Goal: Information Seeking & Learning: Check status

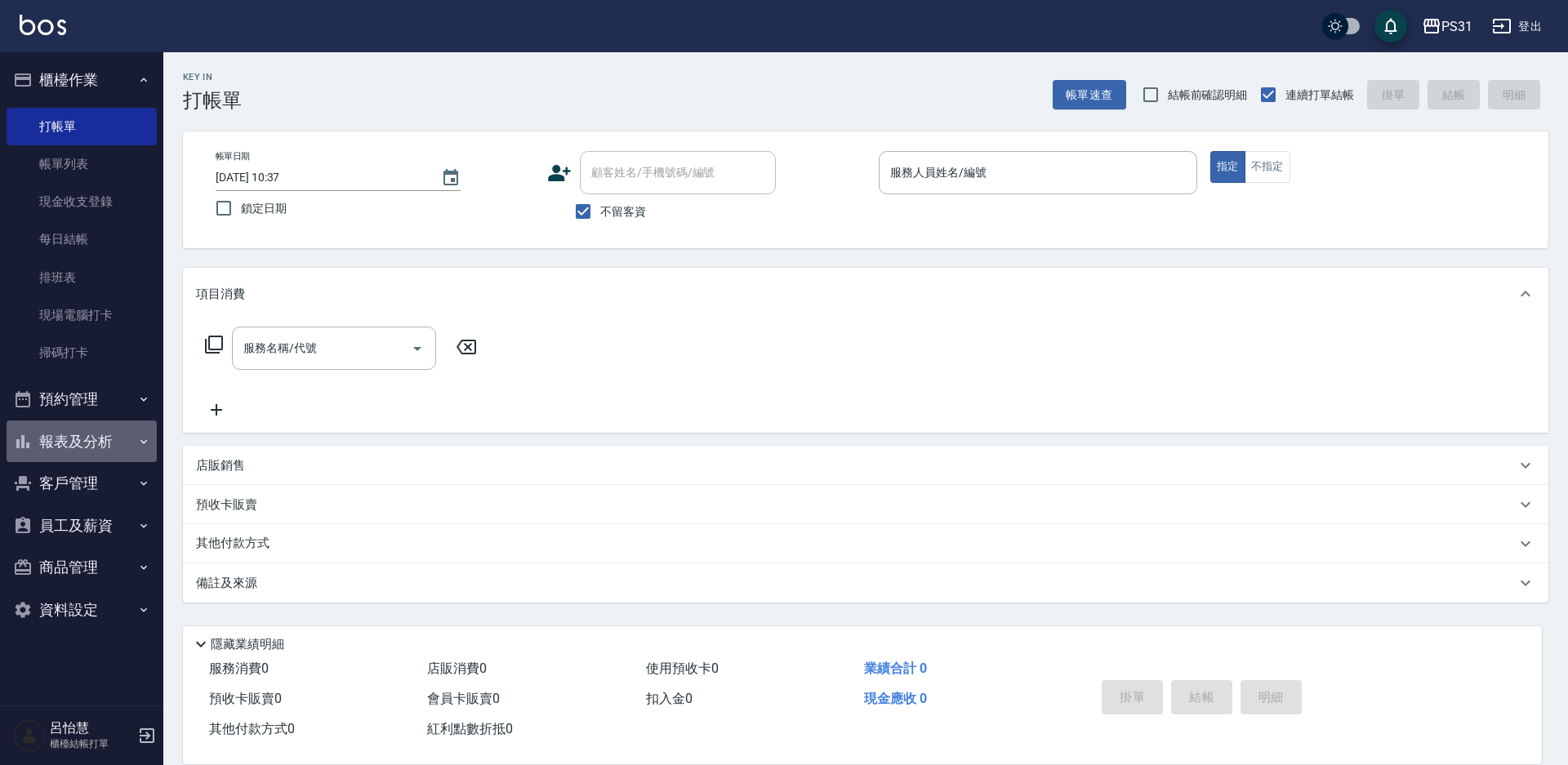
click at [113, 434] on button "報表及分析" at bounding box center [81, 441] width 150 height 42
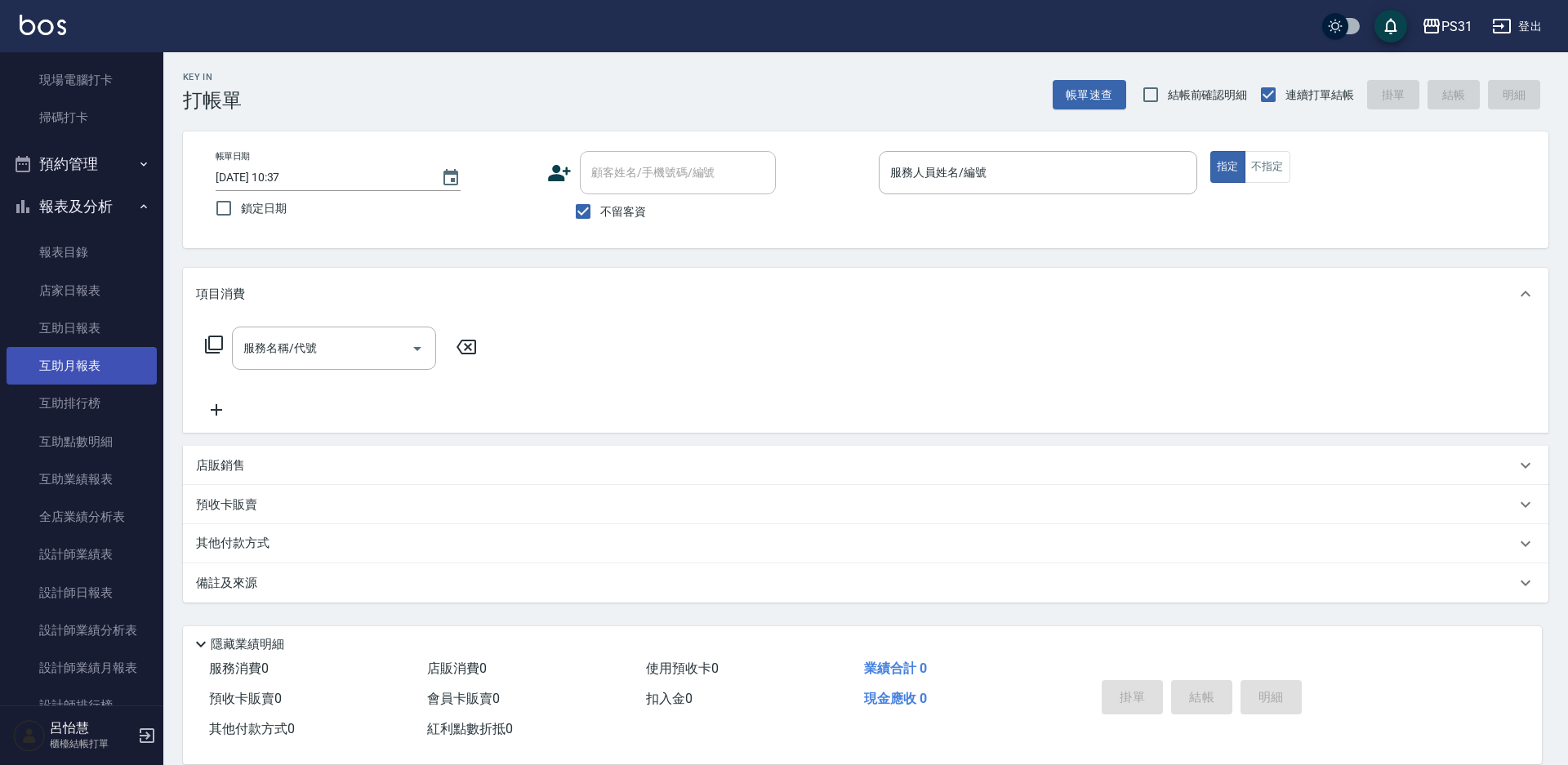
scroll to position [245, 0]
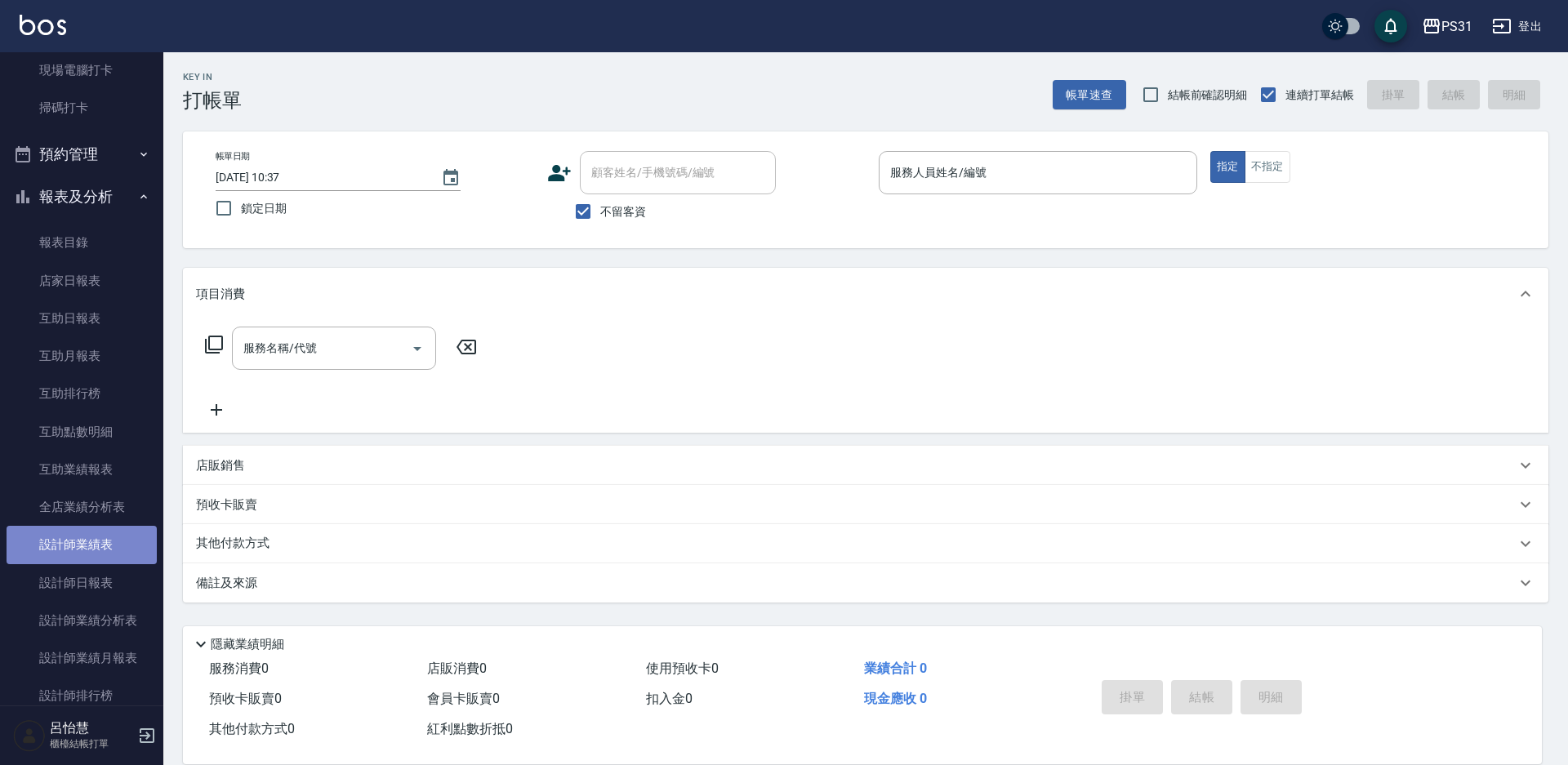
click at [90, 553] on link "設計師業績表" at bounding box center [81, 544] width 150 height 37
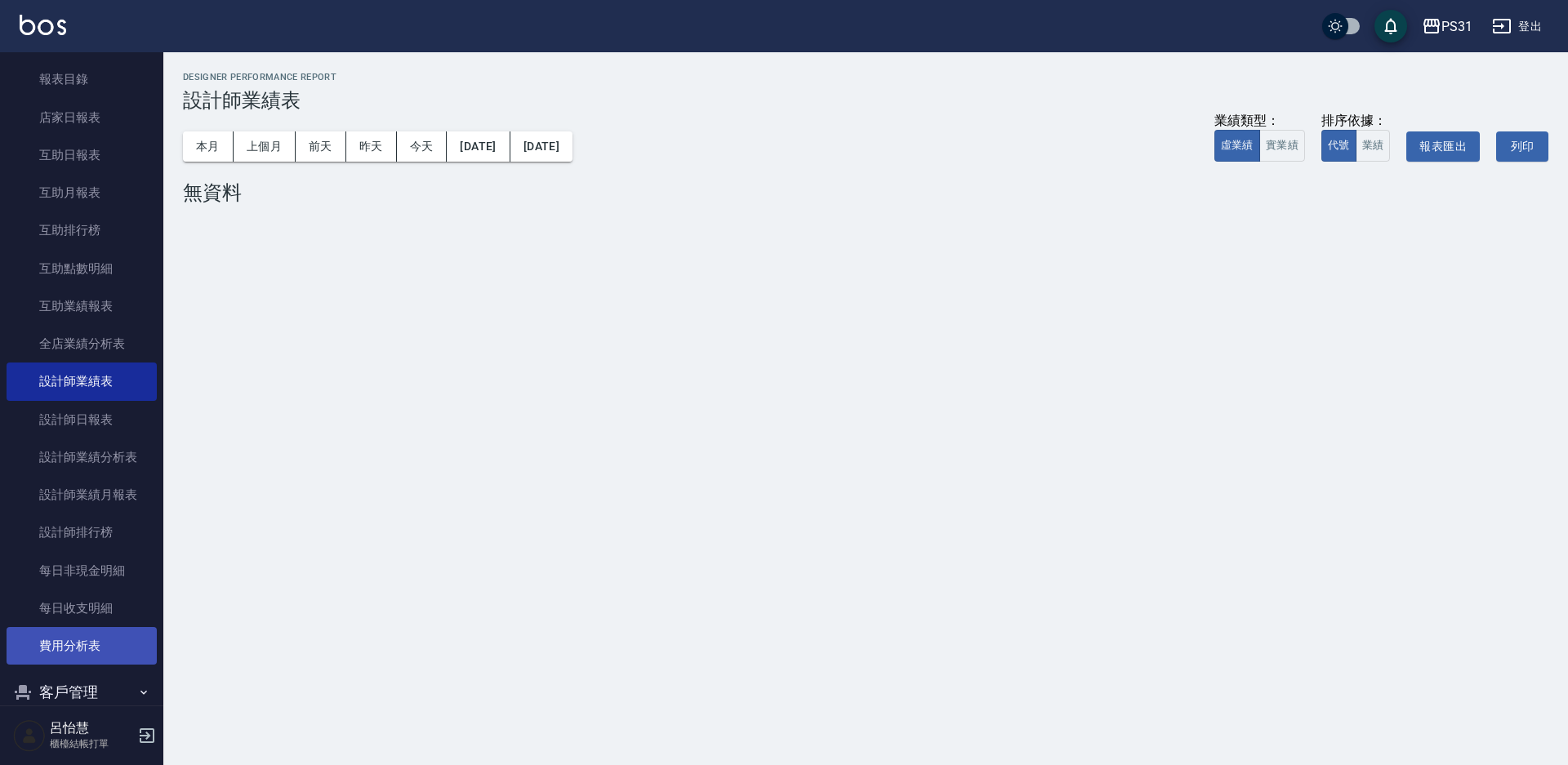
scroll to position [327, 0]
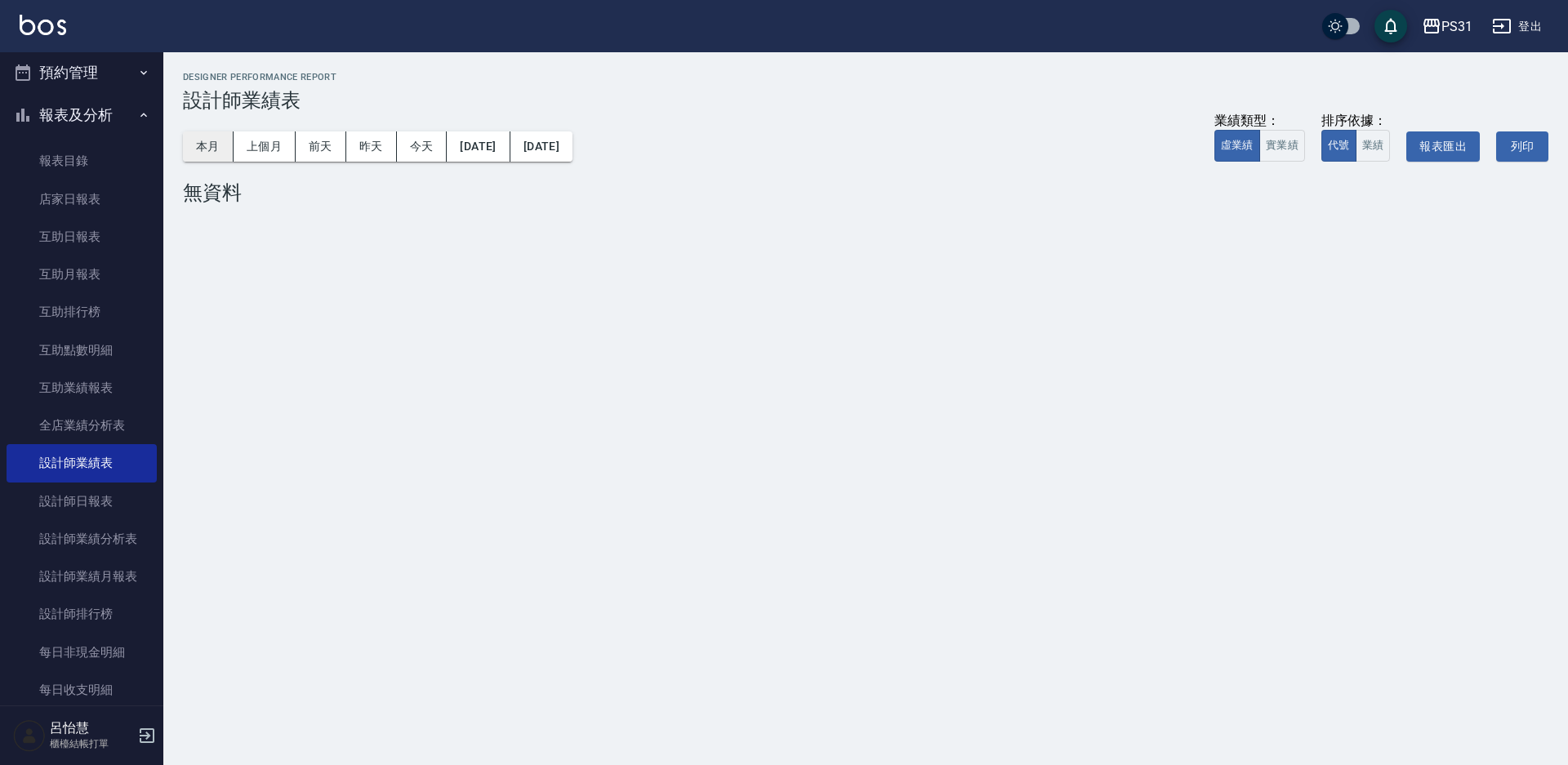
click at [203, 158] on button "本月" at bounding box center [208, 146] width 51 height 30
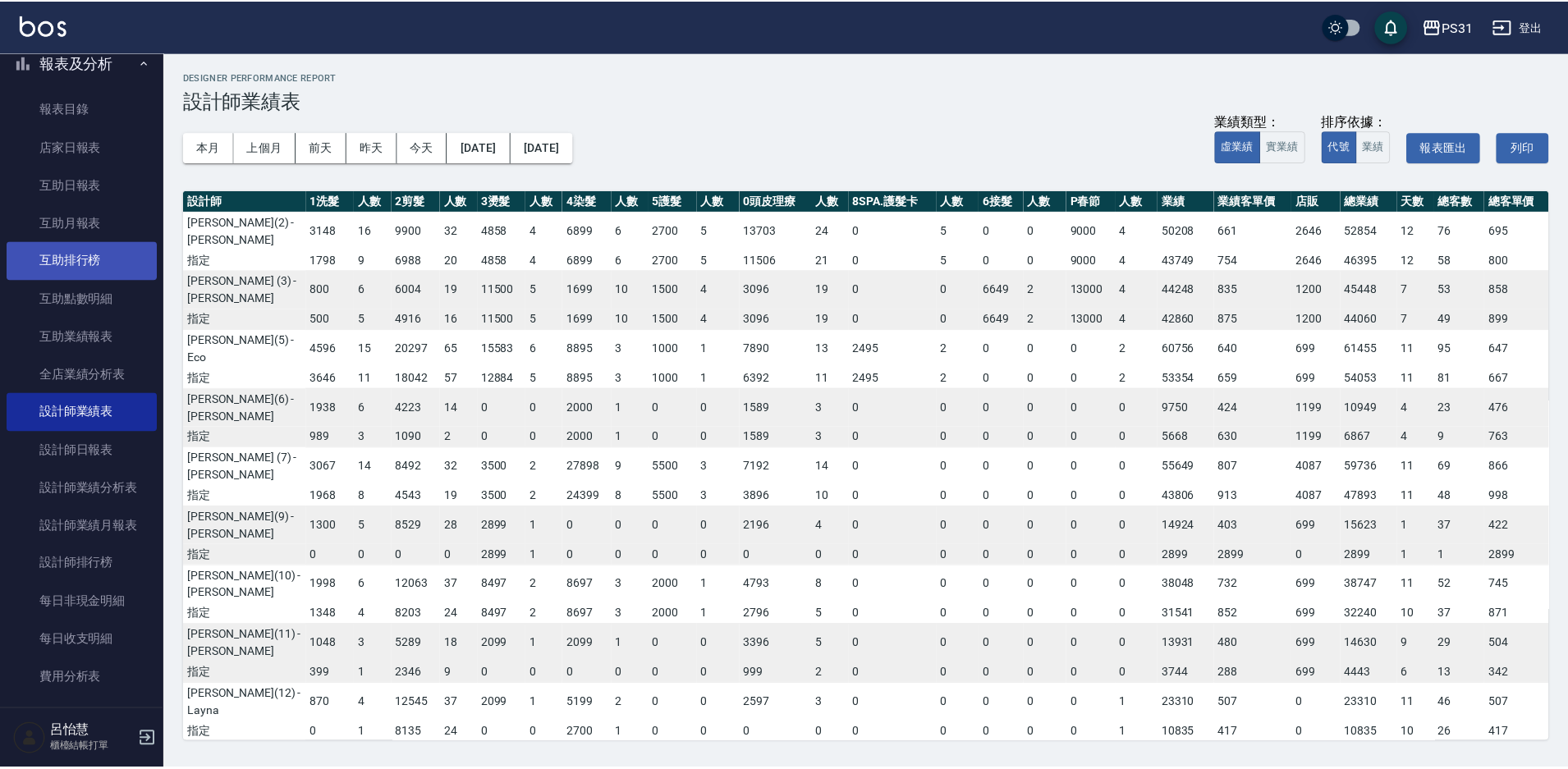
scroll to position [410, 0]
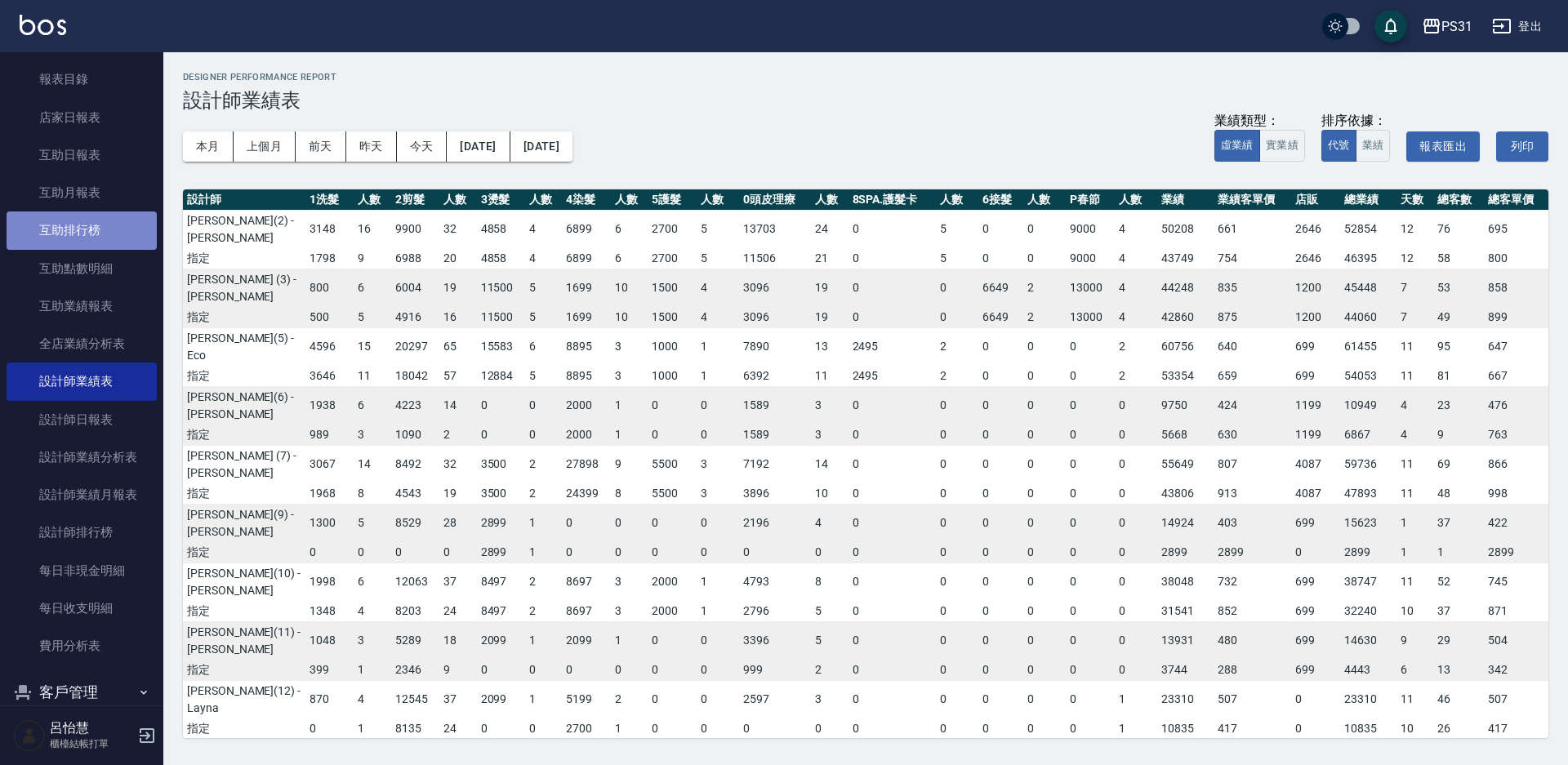
click at [141, 229] on link "互助排行榜" at bounding box center [81, 230] width 150 height 37
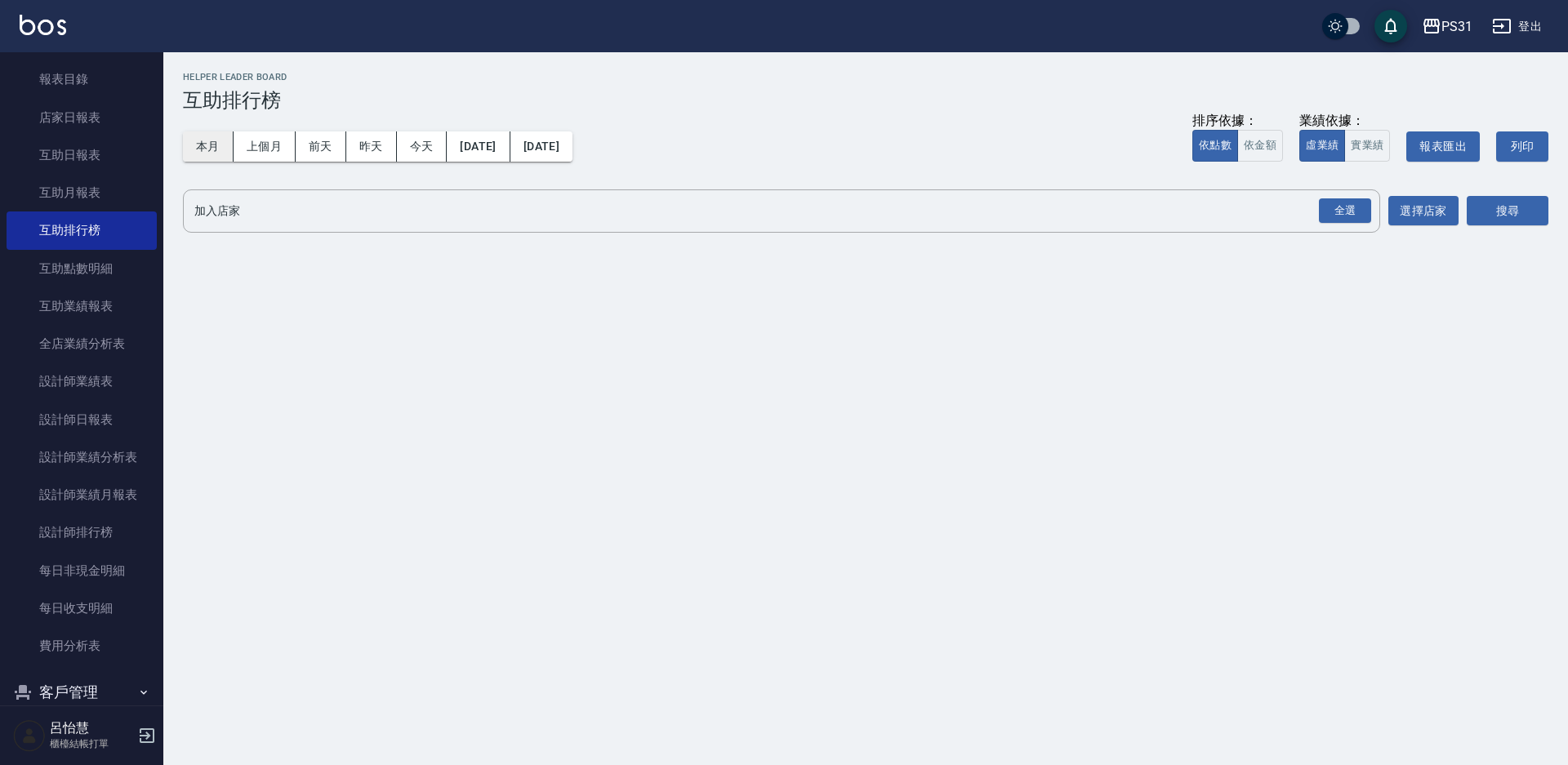
click at [208, 153] on button "本月" at bounding box center [208, 146] width 51 height 30
click at [246, 211] on input "加入店家" at bounding box center [769, 211] width 1158 height 28
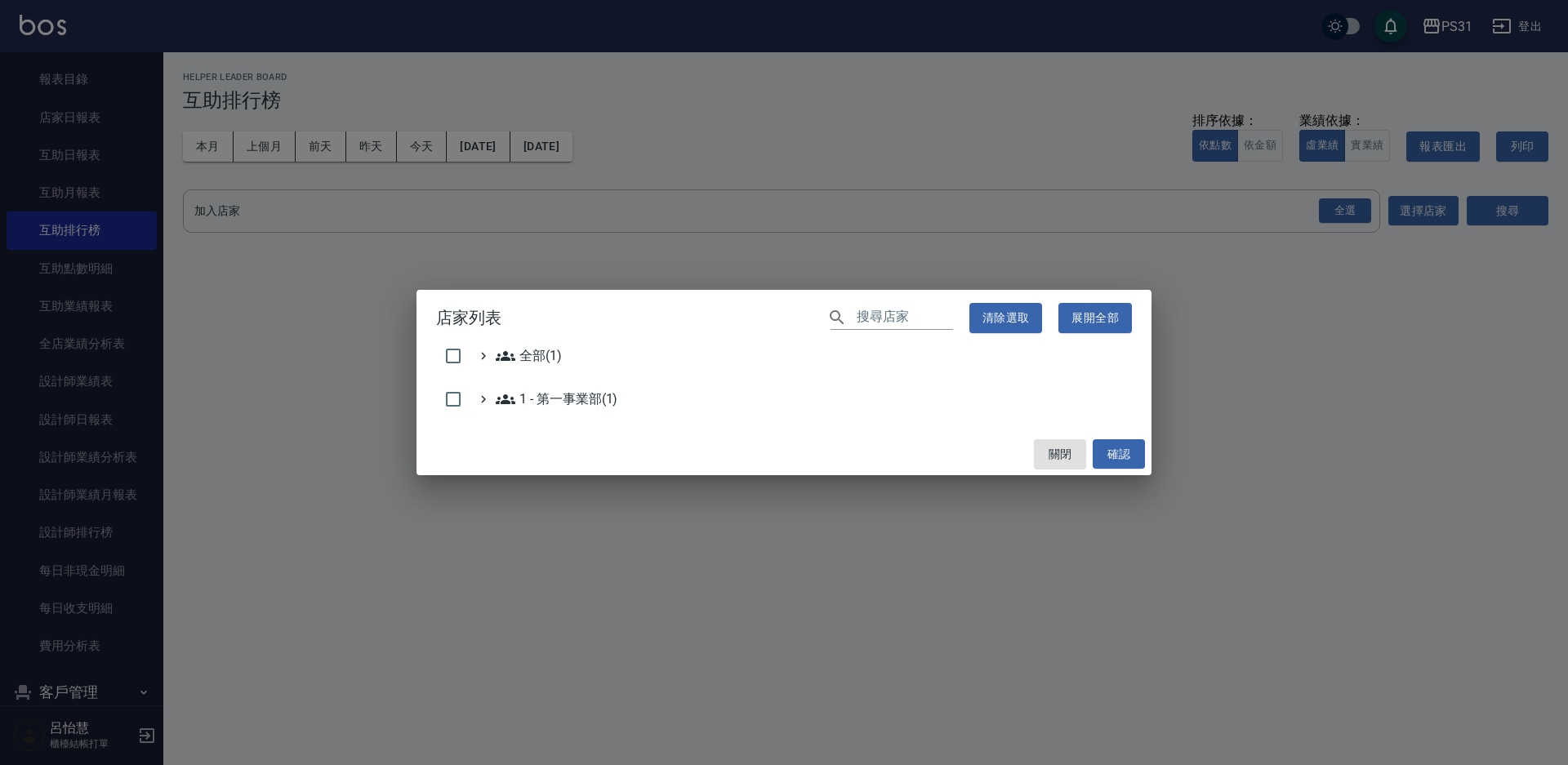
click at [39, 217] on div "店家列表 ​ 清除選取 展開全部 全部(1) 1 - 第一事業部(1) 關閉 確認" at bounding box center [784, 382] width 1568 height 765
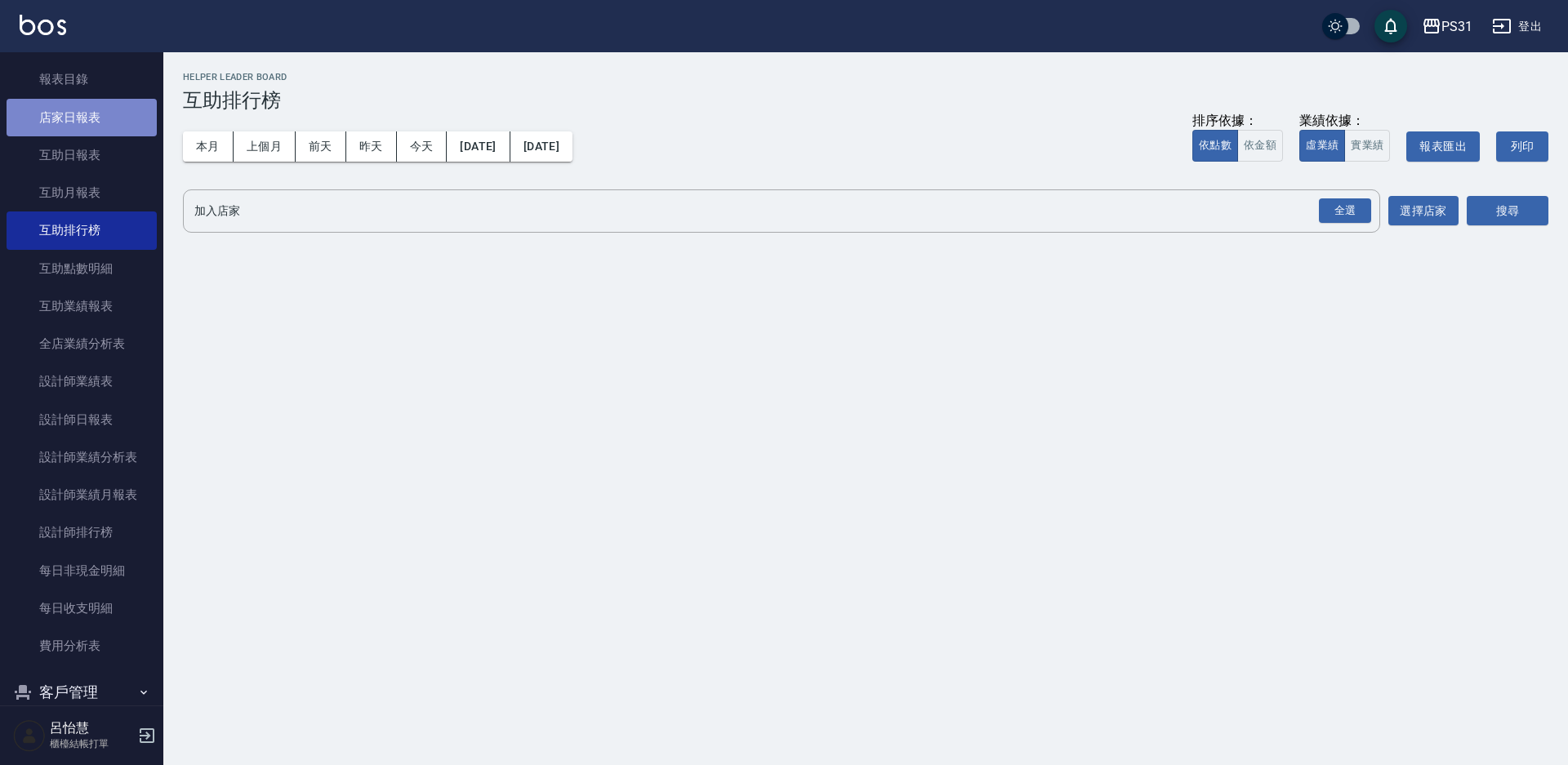
click at [86, 128] on link "店家日報表" at bounding box center [81, 117] width 150 height 37
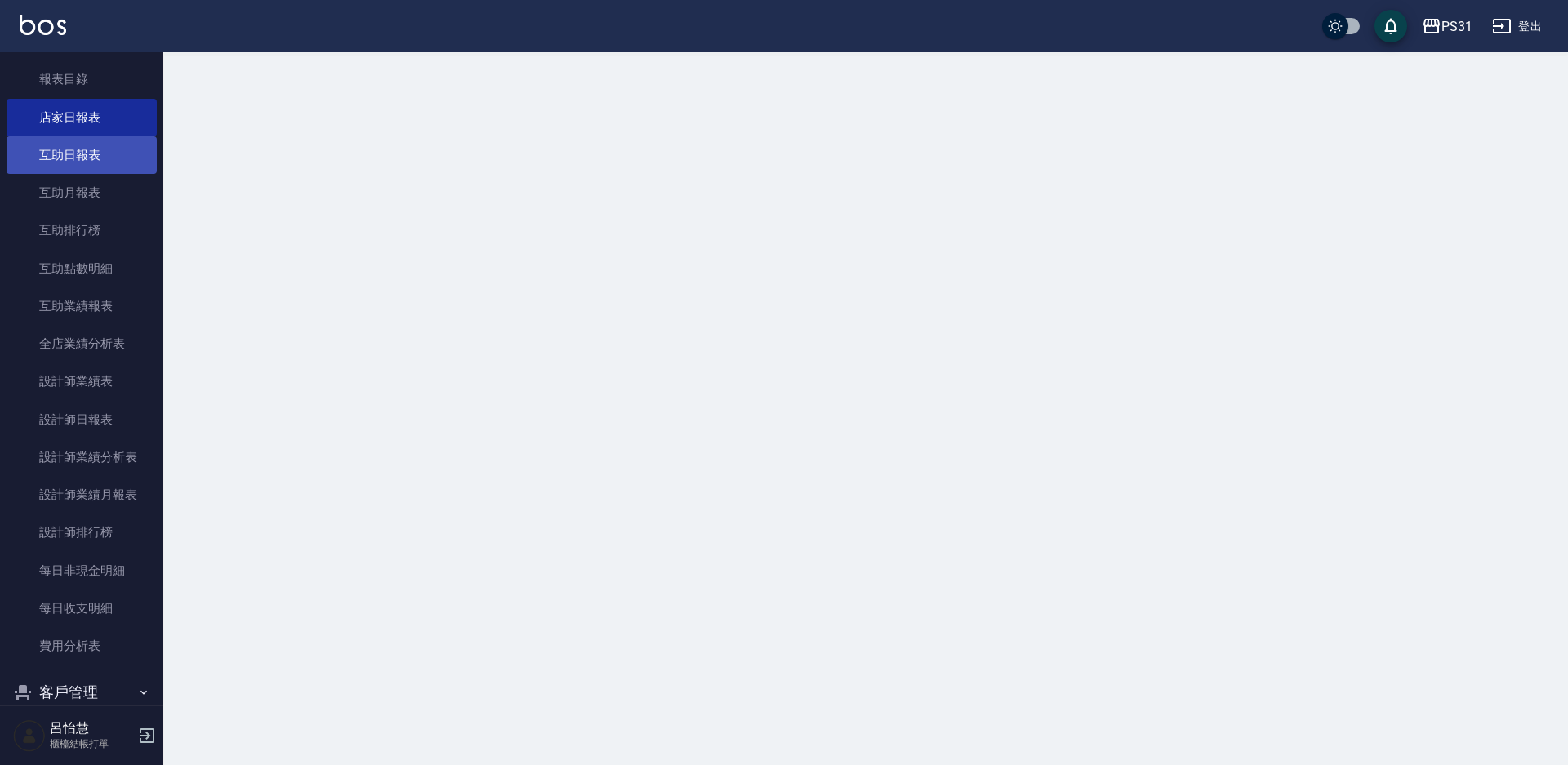
click at [116, 173] on link "互助日報表" at bounding box center [81, 154] width 150 height 37
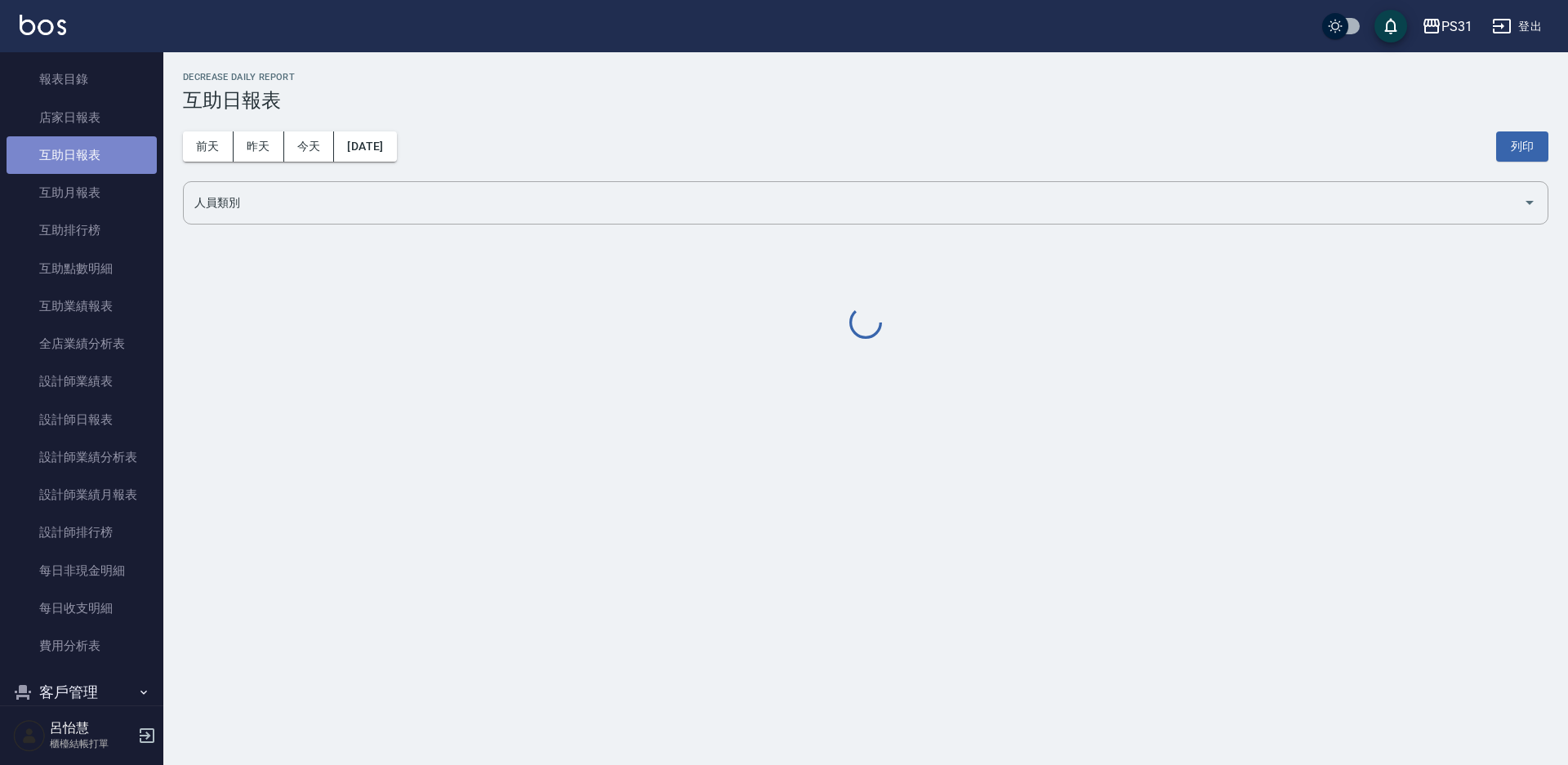
click at [97, 157] on link "互助日報表" at bounding box center [81, 154] width 150 height 37
click at [271, 148] on button "昨天" at bounding box center [258, 146] width 51 height 30
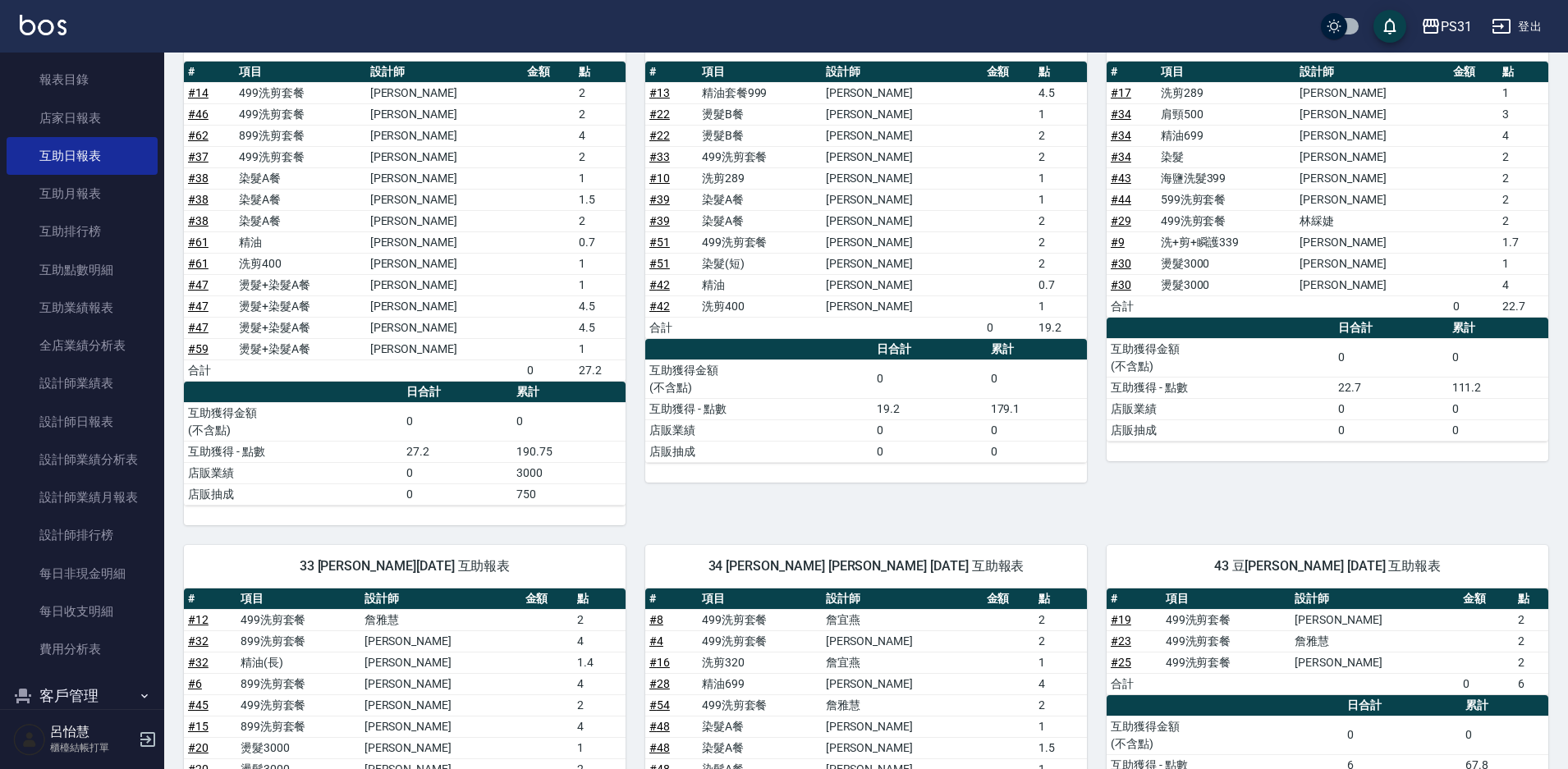
scroll to position [612, 0]
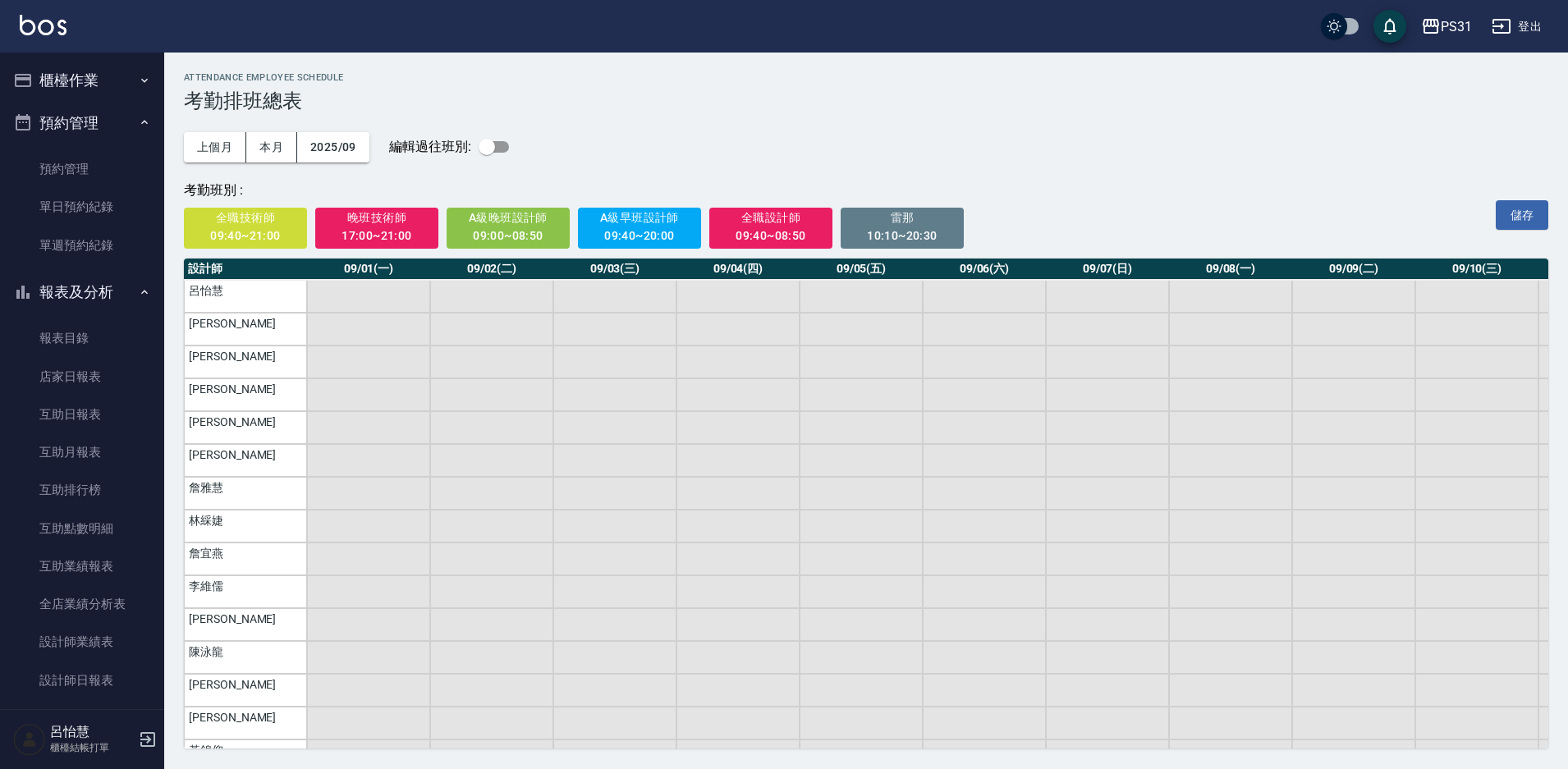
scroll to position [420, 0]
